Goal: Task Accomplishment & Management: Use online tool/utility

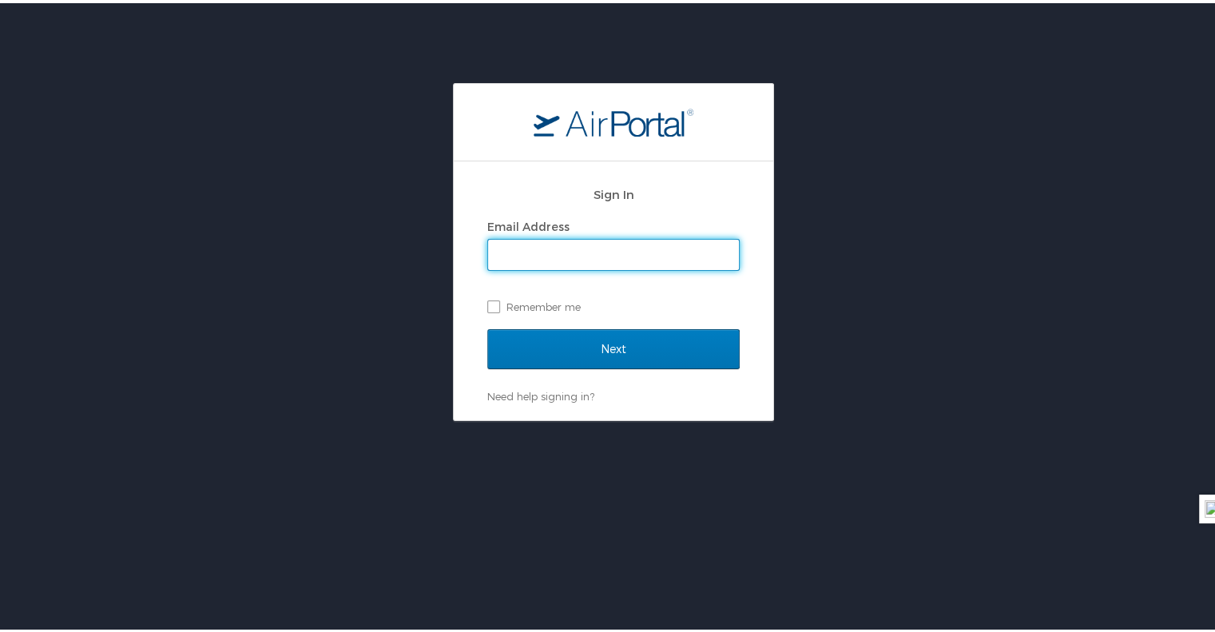
type input "[PERSON_NAME][EMAIL_ADDRESS][PERSON_NAME][DOMAIN_NAME]"
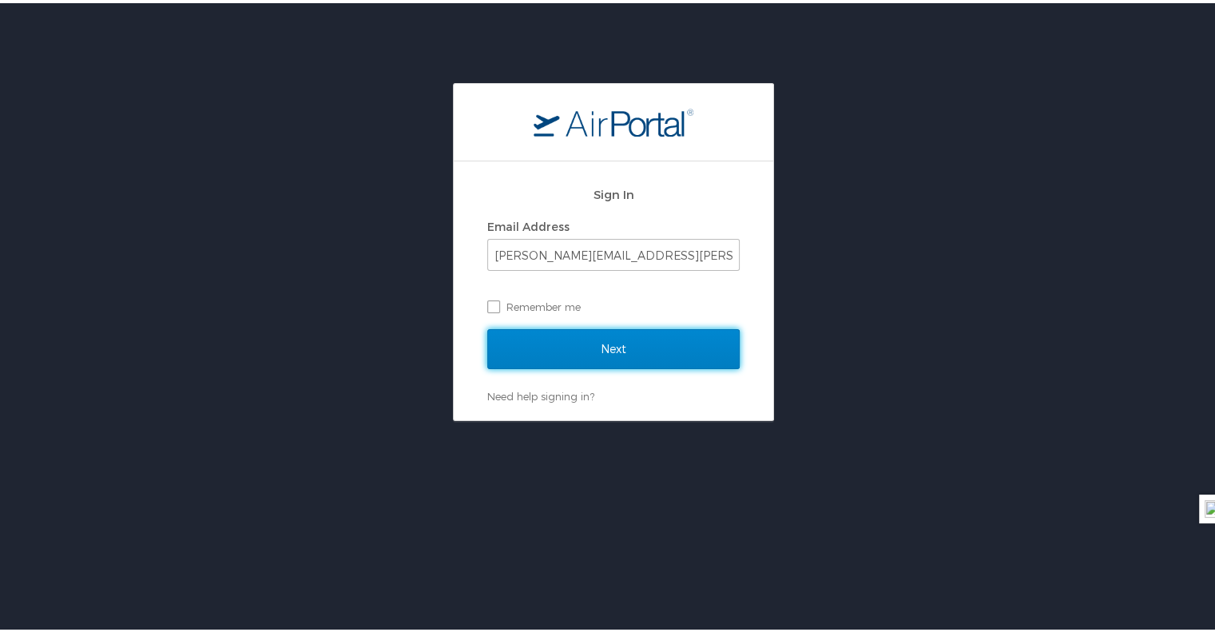
click at [570, 343] on input "Next" at bounding box center [613, 346] width 252 height 40
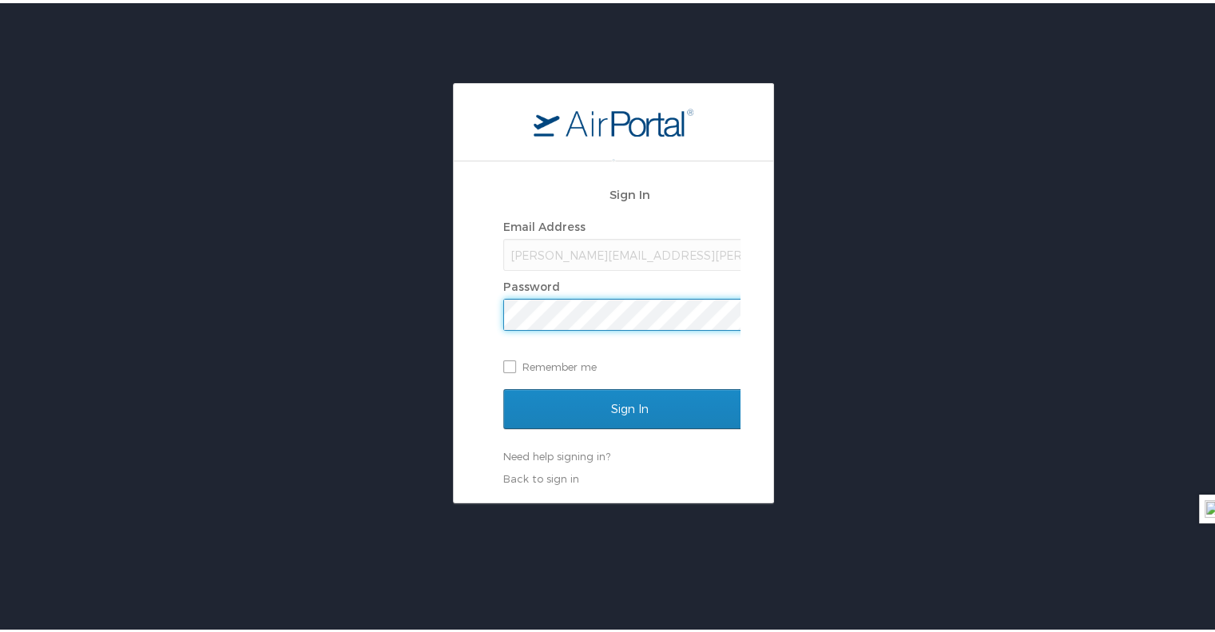
scroll to position [0, 2]
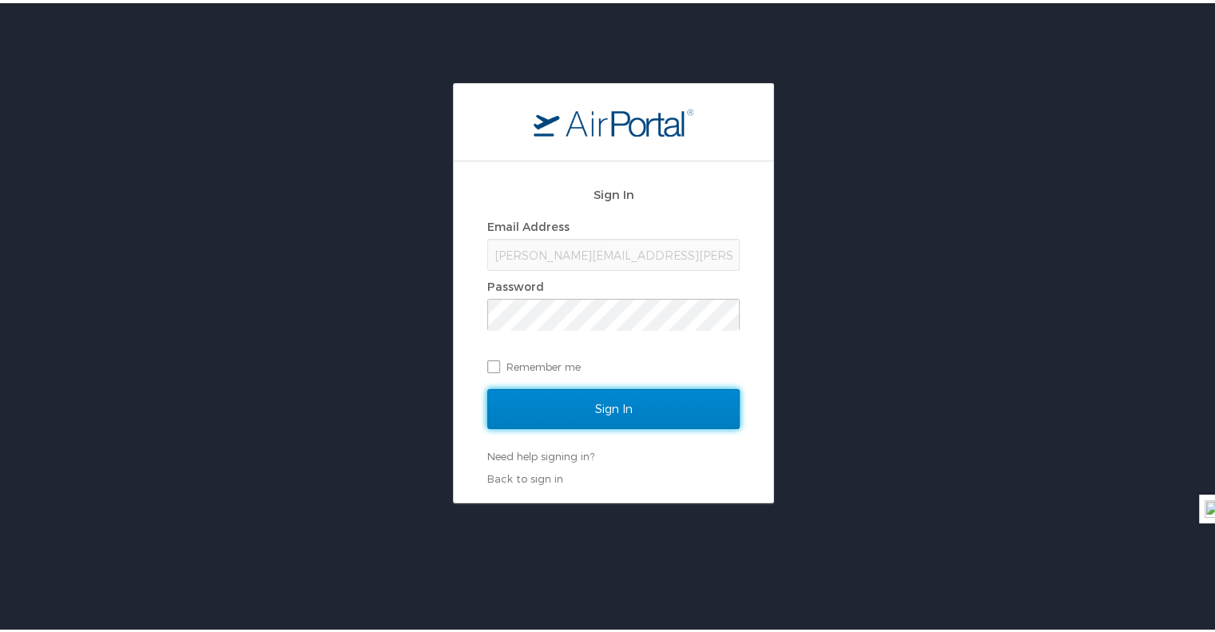
click at [568, 399] on input "Sign In" at bounding box center [613, 406] width 252 height 40
